Goal: Task Accomplishment & Management: Use online tool/utility

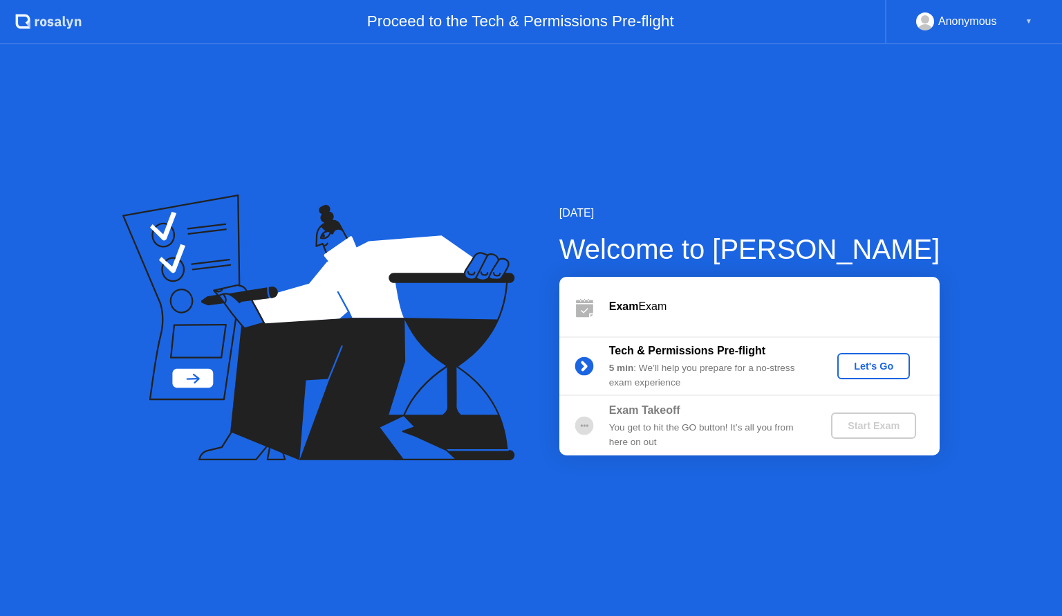
click at [878, 371] on div "Let's Go" at bounding box center [874, 365] width 62 height 11
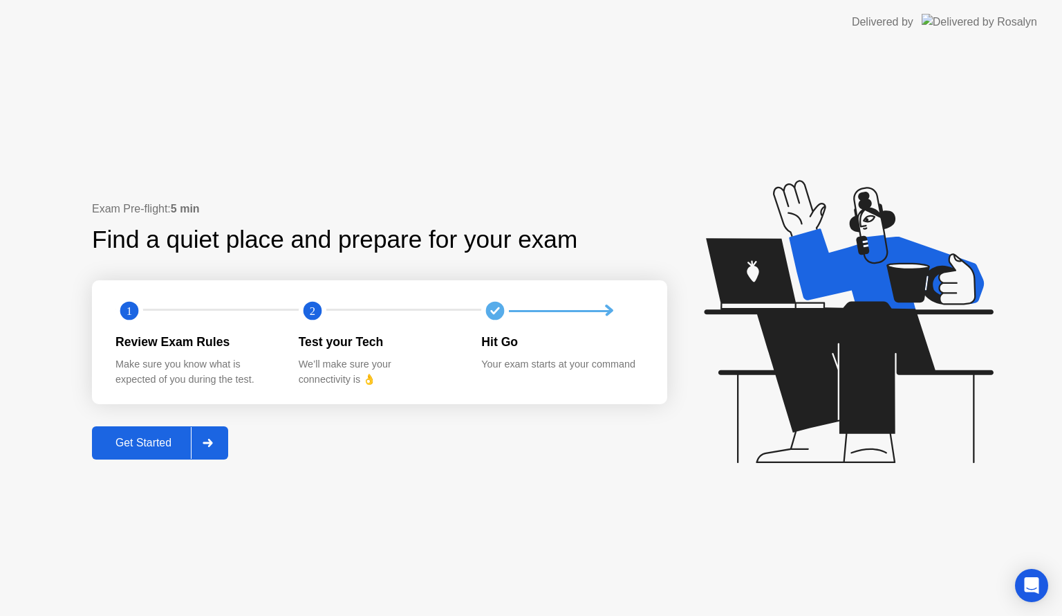
click at [131, 441] on div "Get Started" at bounding box center [143, 442] width 95 height 12
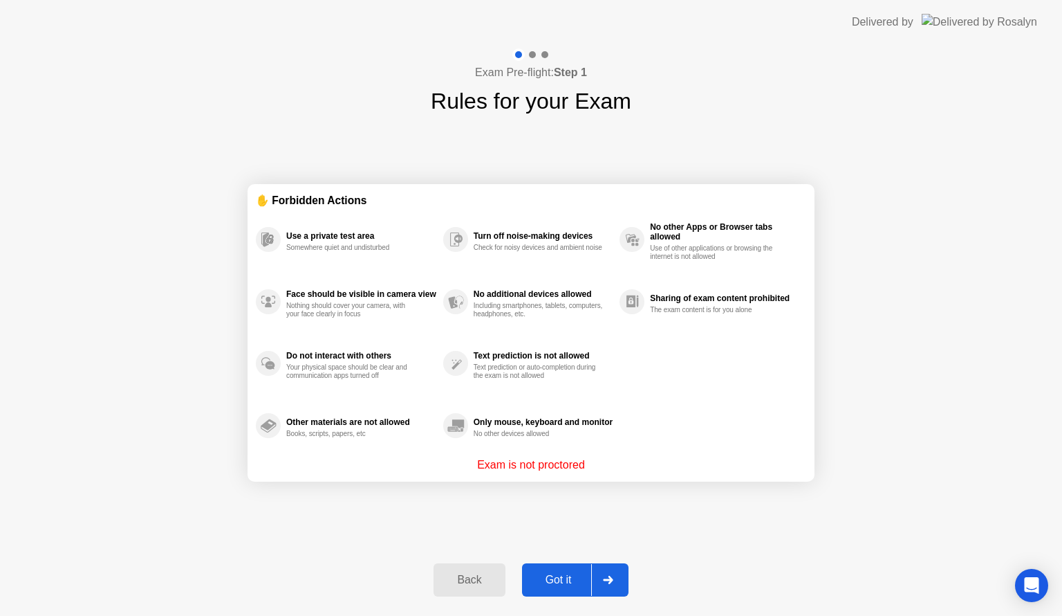
click at [553, 577] on div "Got it" at bounding box center [558, 579] width 65 height 12
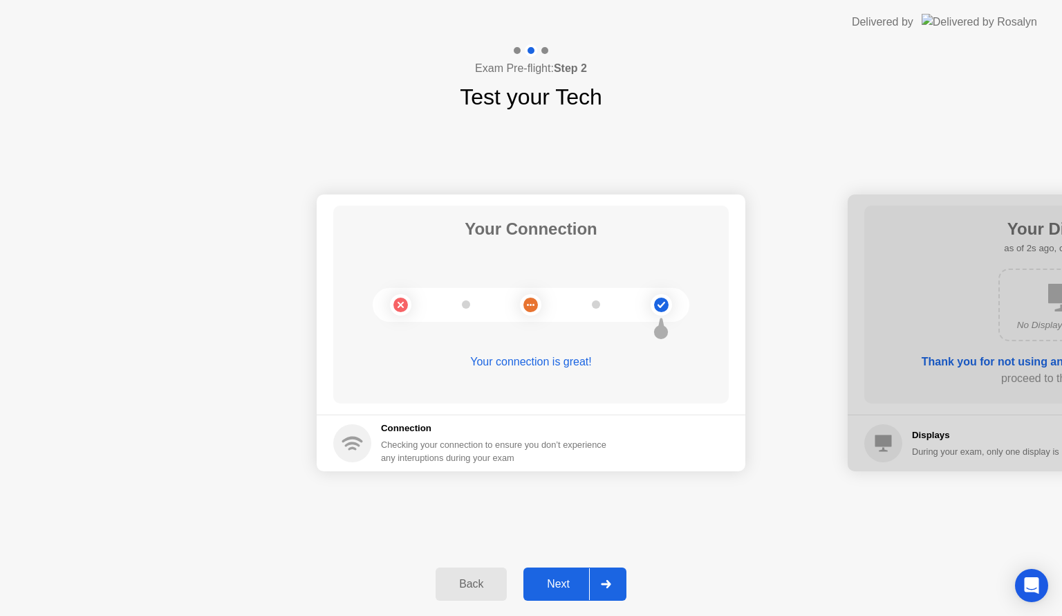
click at [553, 578] on div "Next" at bounding box center [559, 584] width 62 height 12
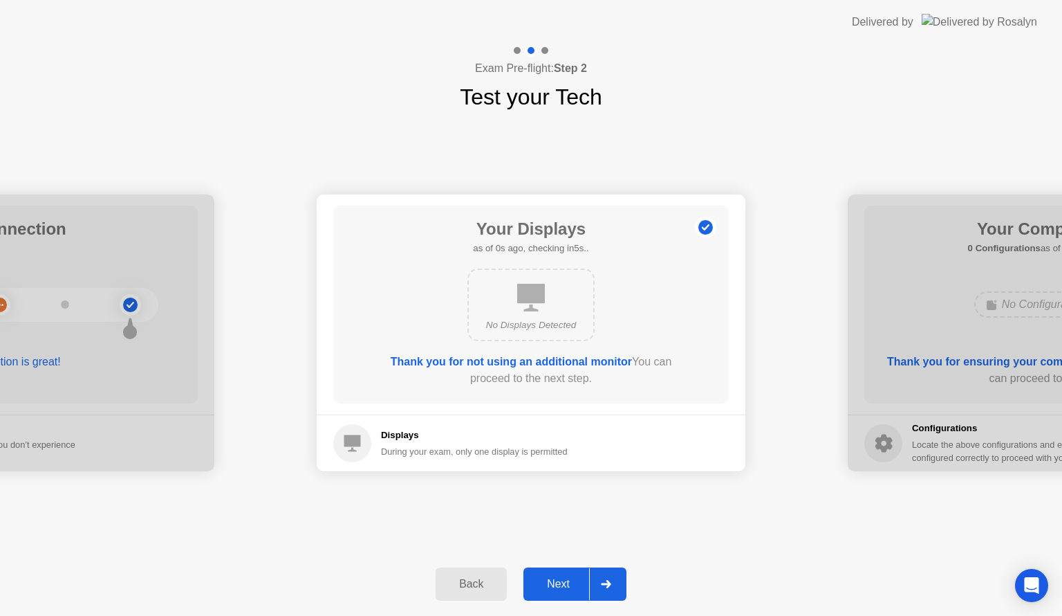
click at [553, 578] on div "Next" at bounding box center [559, 584] width 62 height 12
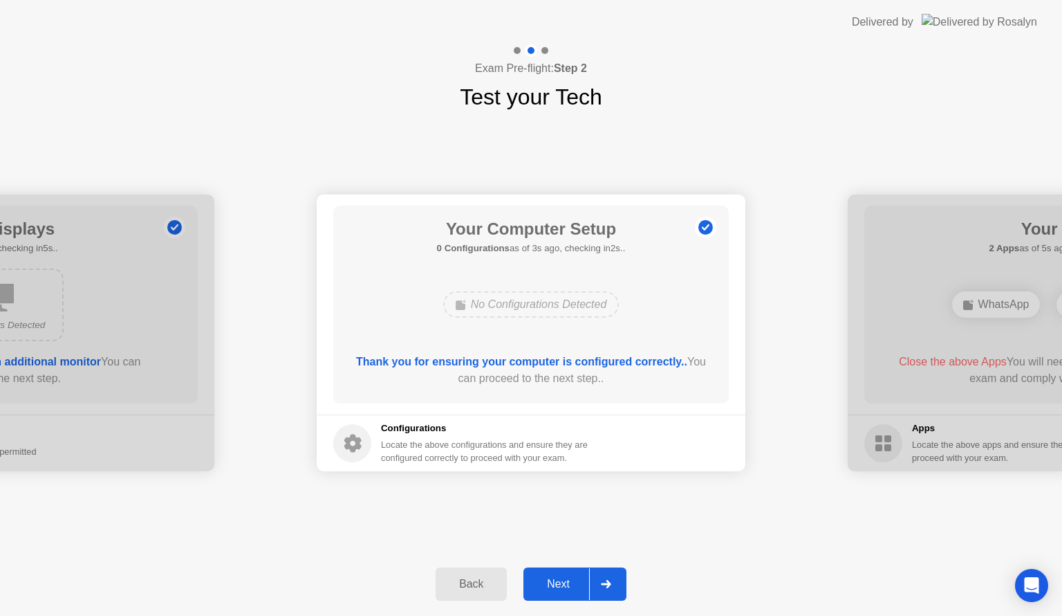
click at [553, 578] on div "Next" at bounding box center [559, 584] width 62 height 12
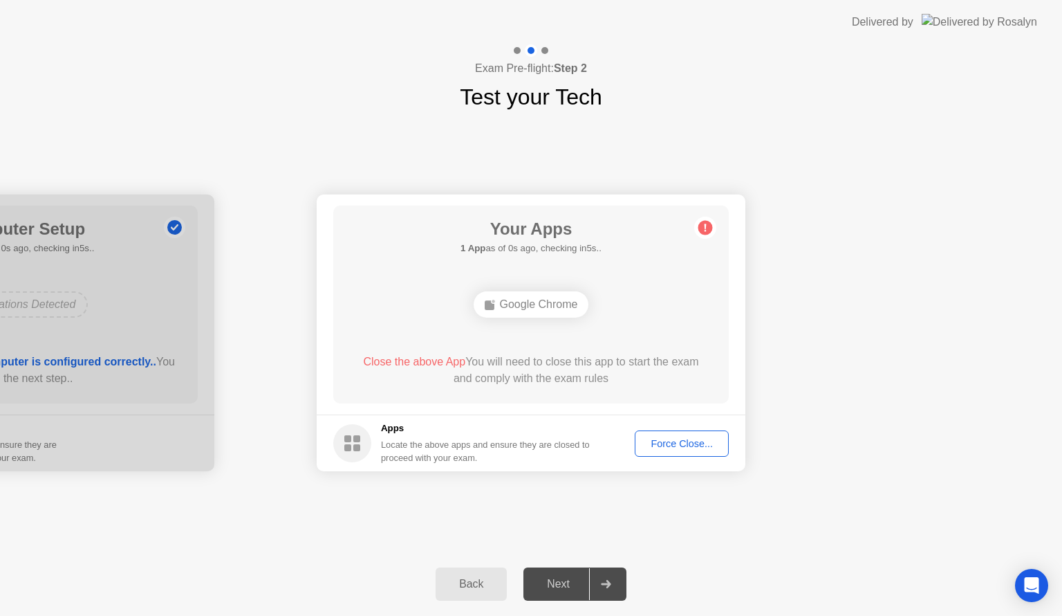
click at [661, 438] on div "Force Close..." at bounding box center [682, 443] width 84 height 11
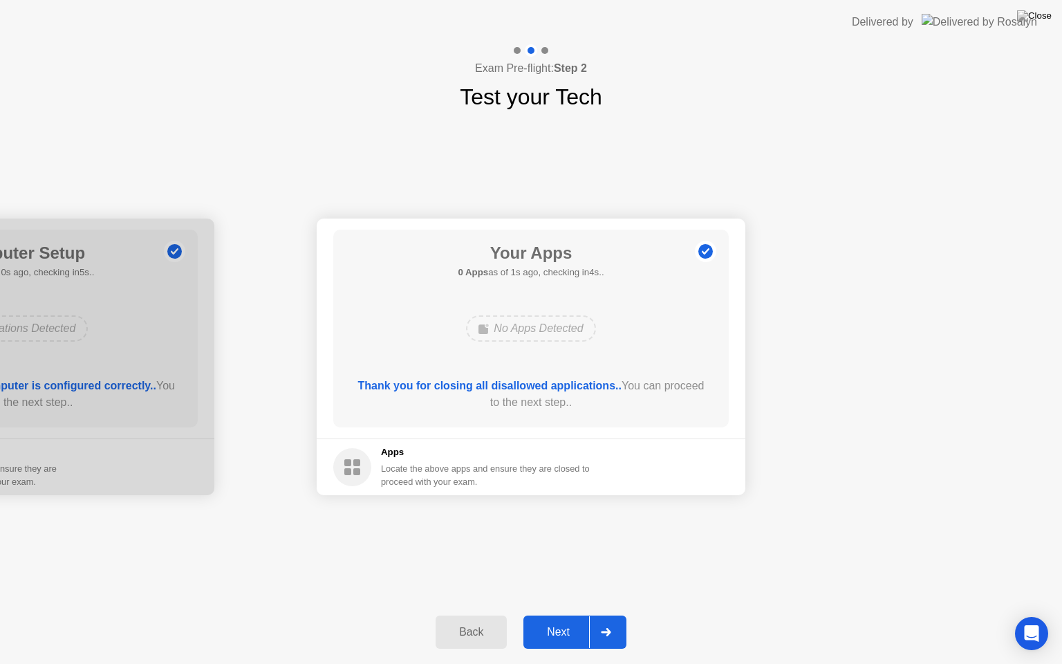
click at [570, 615] on div "Next" at bounding box center [559, 632] width 62 height 12
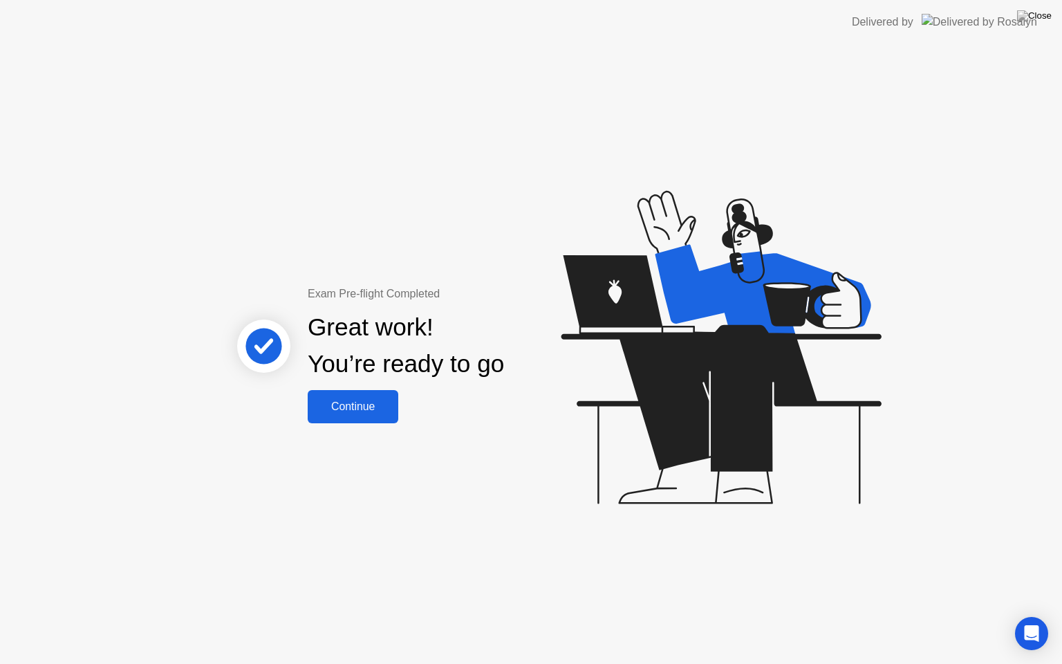
click at [427, 459] on div "Exam Pre-flight Completed Great work! You’re ready to go Continue" at bounding box center [531, 354] width 1062 height 620
click at [374, 421] on button "Continue" at bounding box center [353, 406] width 91 height 33
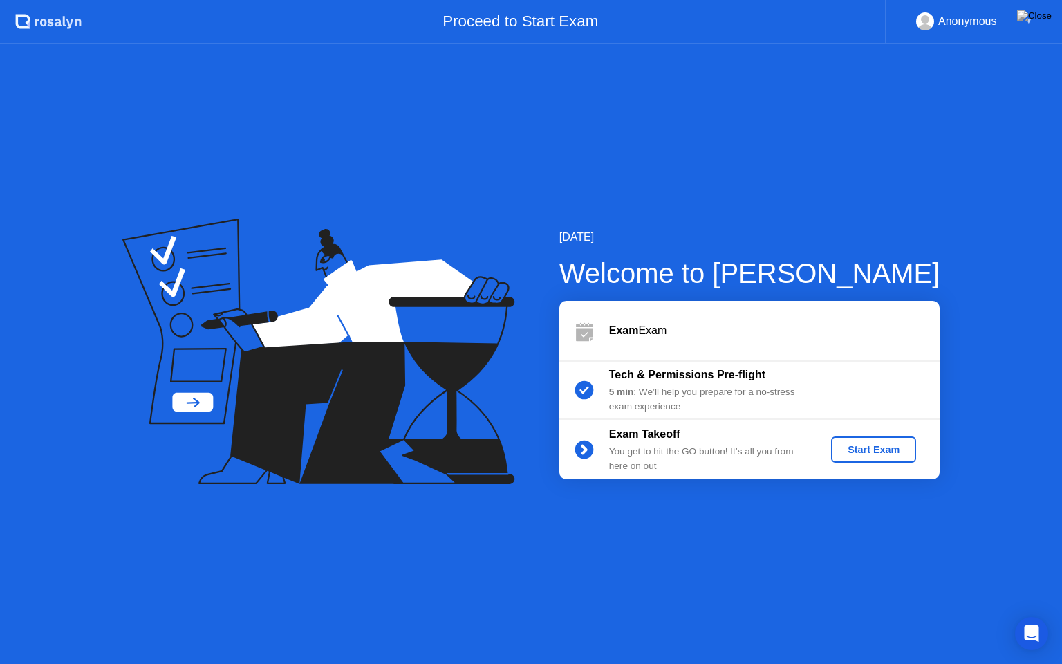
click at [842, 454] on div "Start Exam" at bounding box center [874, 449] width 74 height 11
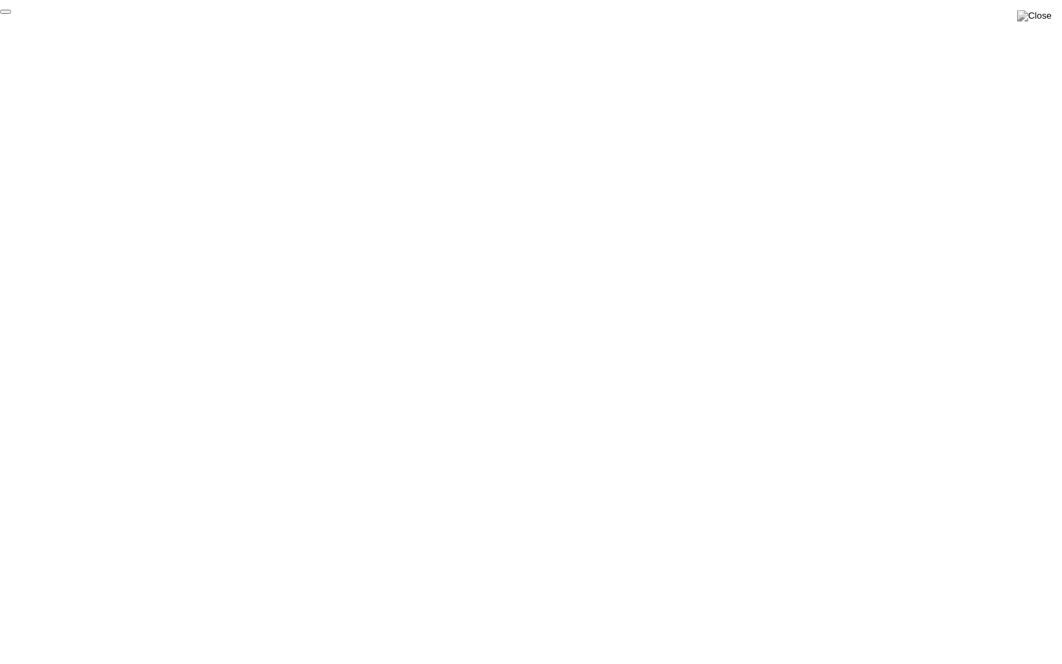
click div "End Proctoring Session"
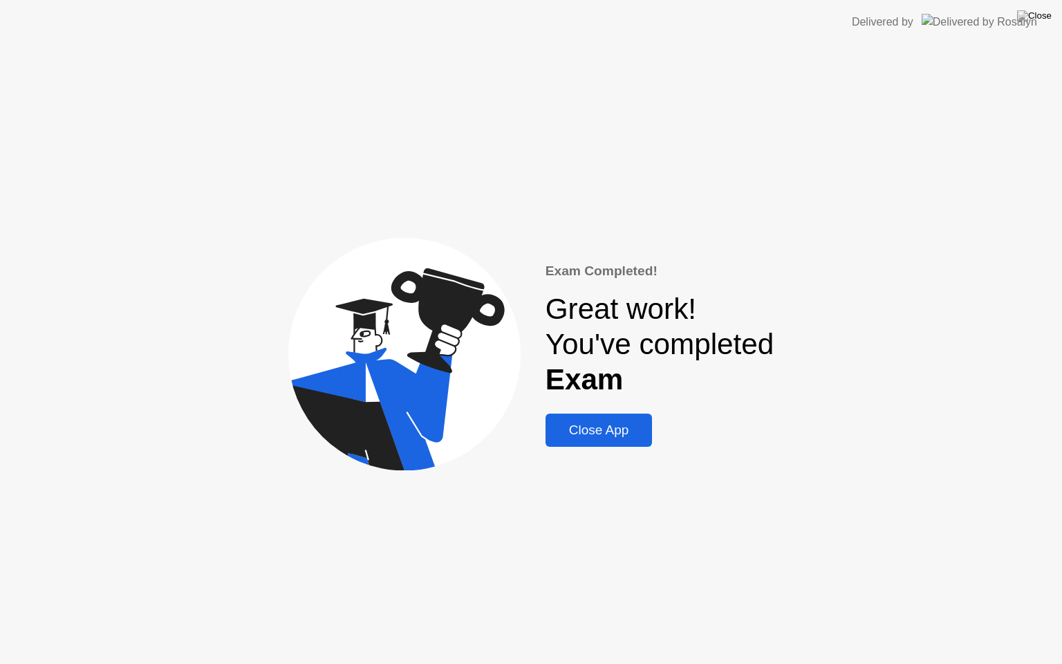
drag, startPoint x: 603, startPoint y: 413, endPoint x: 581, endPoint y: 432, distance: 29.0
click at [581, 432] on div "Exam Completed! Great work! You've completed Exam Close App" at bounding box center [660, 354] width 229 height 186
click at [581, 432] on div "Close App" at bounding box center [599, 430] width 99 height 15
